Goal: Transaction & Acquisition: Purchase product/service

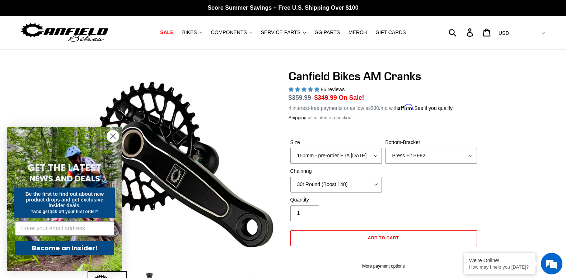
select select "Press Fit PF92"
select select "30t Round (Boost 148)"
select select "highest-rating"
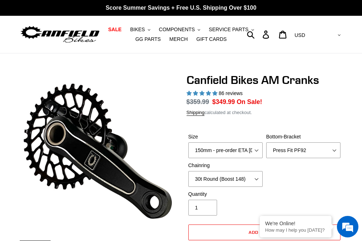
select select "highest-rating"
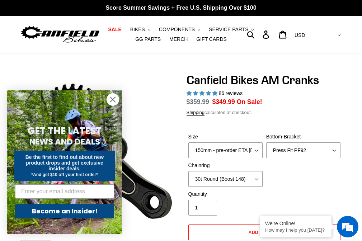
select select "highest-rating"
